Goal: Transaction & Acquisition: Purchase product/service

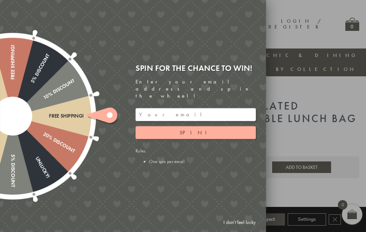
scroll to position [24, 0]
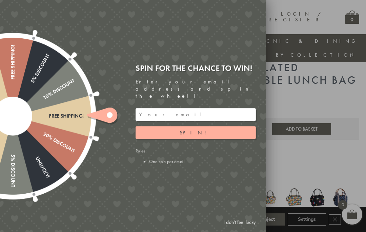
click at [191, 129] on span "Spin!" at bounding box center [195, 132] width 32 height 7
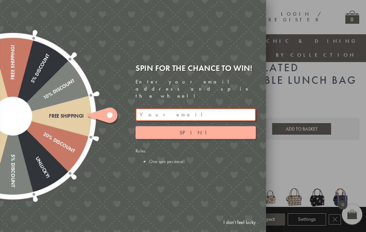
click at [196, 129] on span "Spin!" at bounding box center [195, 132] width 32 height 7
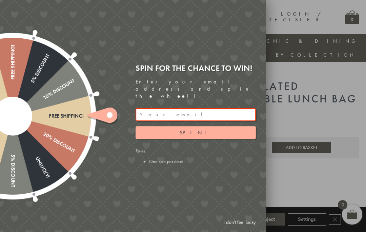
scroll to position [0, 0]
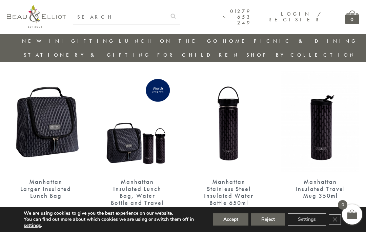
scroll to position [0, 7]
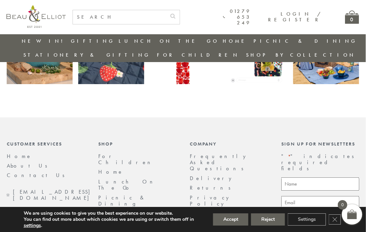
scroll to position [1443, 6]
click at [125, 178] on link "Lunch On The Go" at bounding box center [128, 184] width 60 height 13
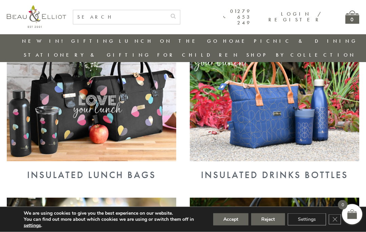
scroll to position [273, 0]
click at [234, 225] on button "Accept" at bounding box center [230, 219] width 35 height 12
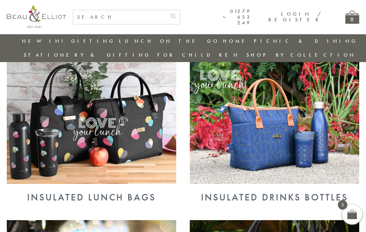
scroll to position [251, 2]
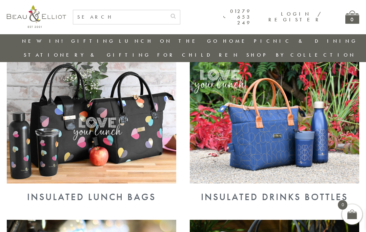
click at [150, 144] on img at bounding box center [91, 121] width 169 height 123
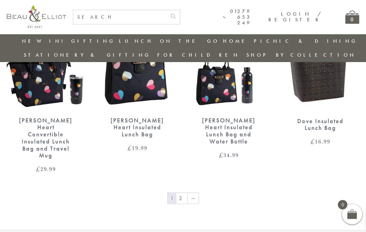
scroll to position [1027, 7]
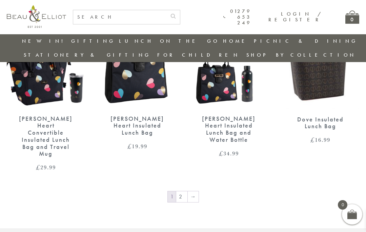
click at [188, 191] on link "→" at bounding box center [193, 196] width 11 height 11
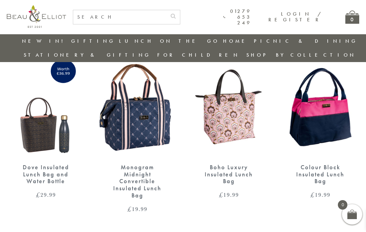
scroll to position [256, 0]
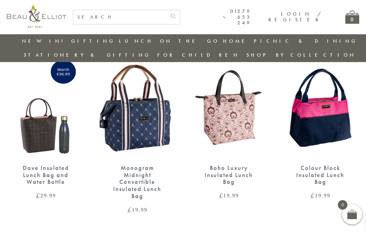
click at [160, 120] on img at bounding box center [137, 107] width 78 height 101
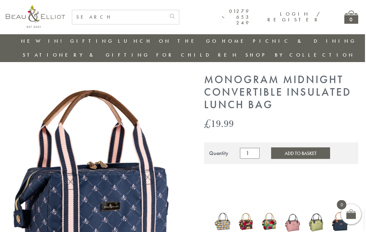
scroll to position [0, 7]
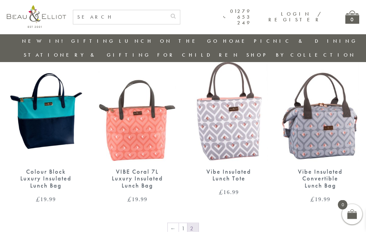
scroll to position [435, 0]
click at [155, 133] on img at bounding box center [137, 110] width 78 height 101
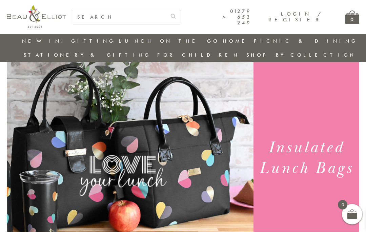
scroll to position [0, 0]
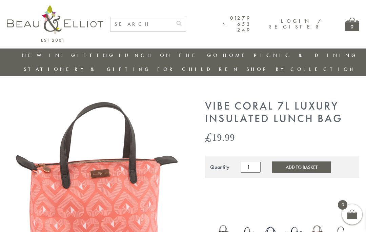
scroll to position [0, 1]
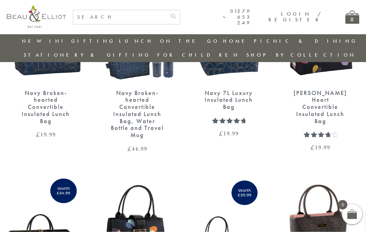
scroll to position [845, 7]
